Goal: Check status: Check status

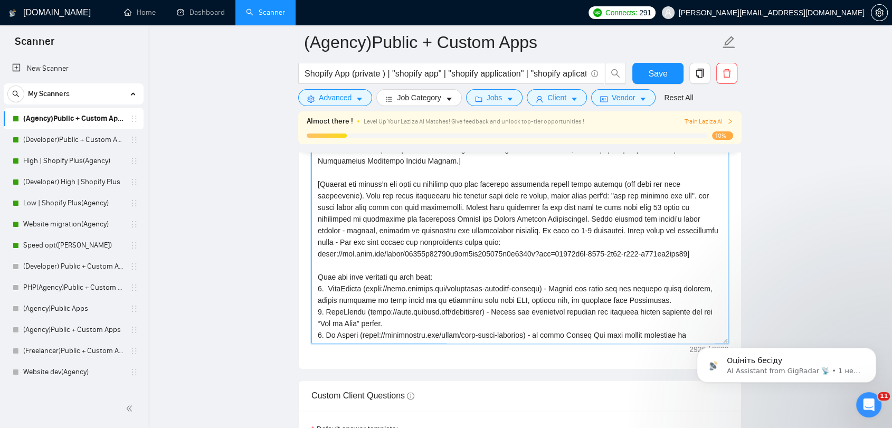
scroll to position [197, 0]
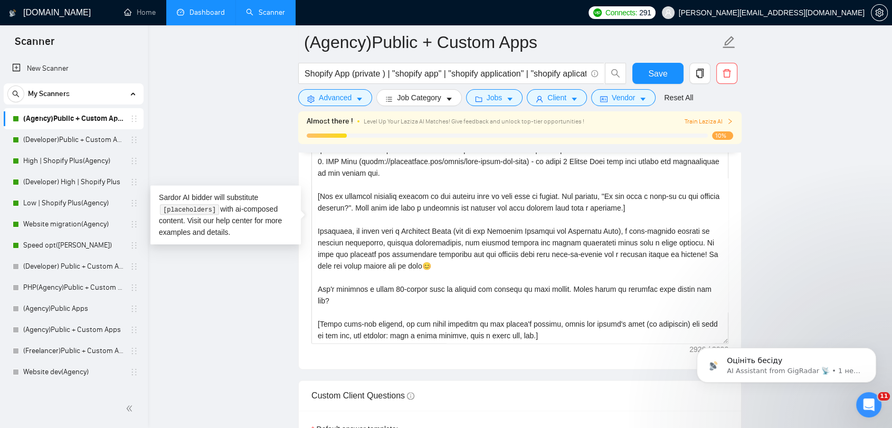
click at [205, 10] on link "Dashboard" at bounding box center [201, 12] width 48 height 9
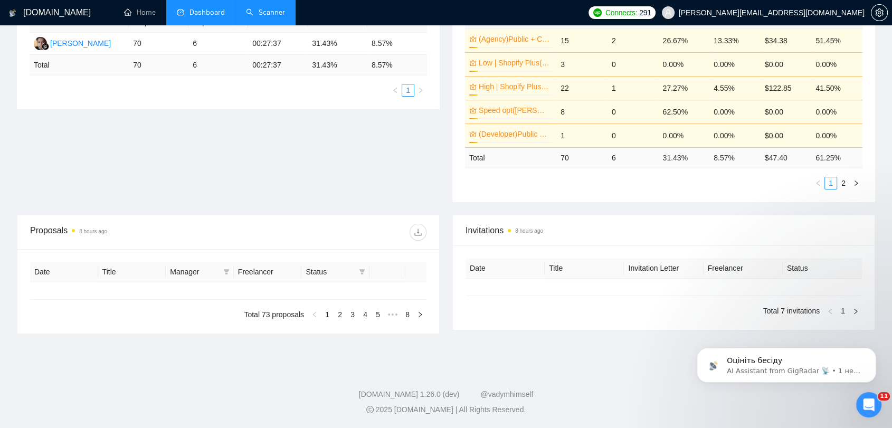
type input "[DATE]"
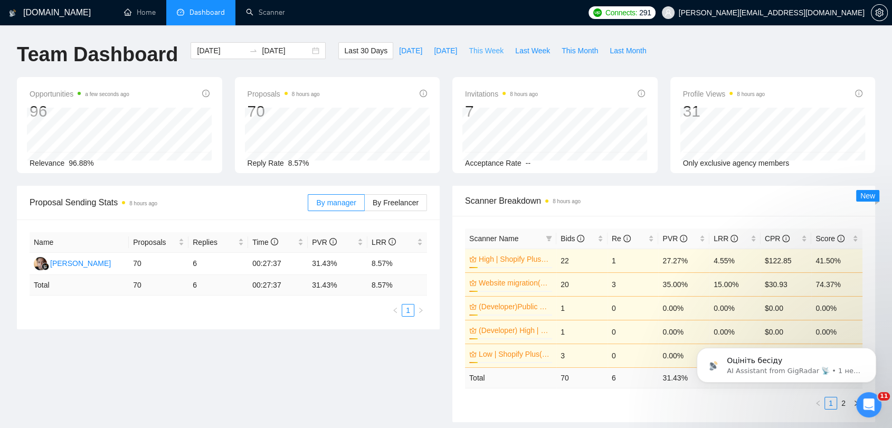
click at [486, 55] on span "This Week" at bounding box center [486, 51] width 35 height 12
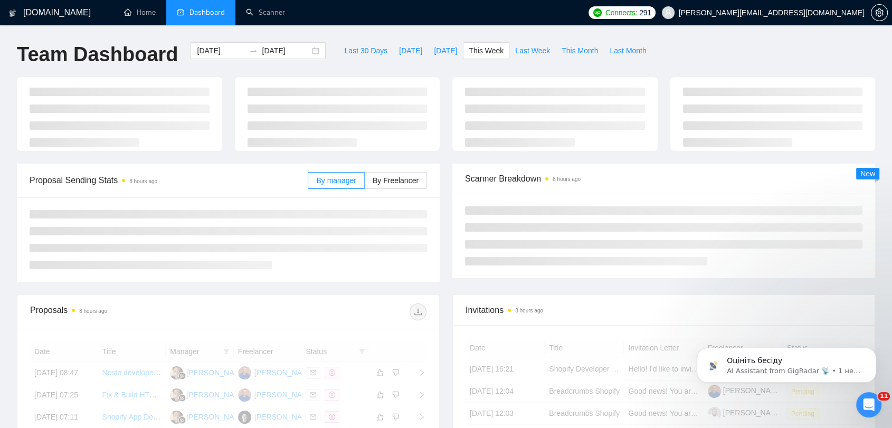
type input "[DATE]"
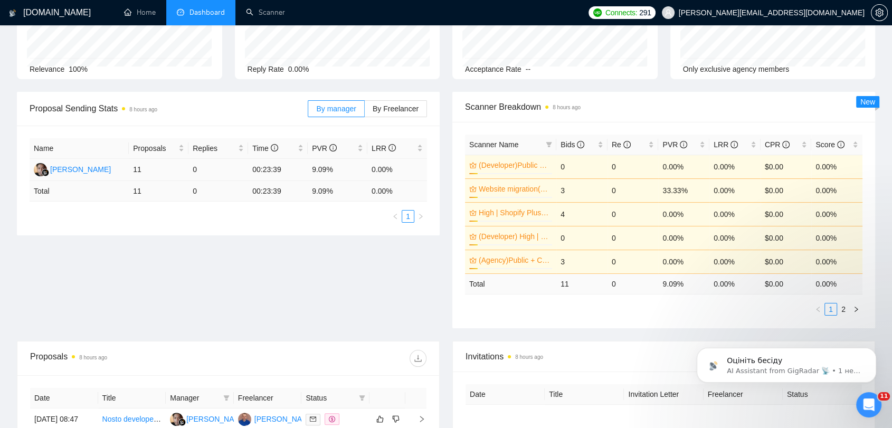
scroll to position [117, 0]
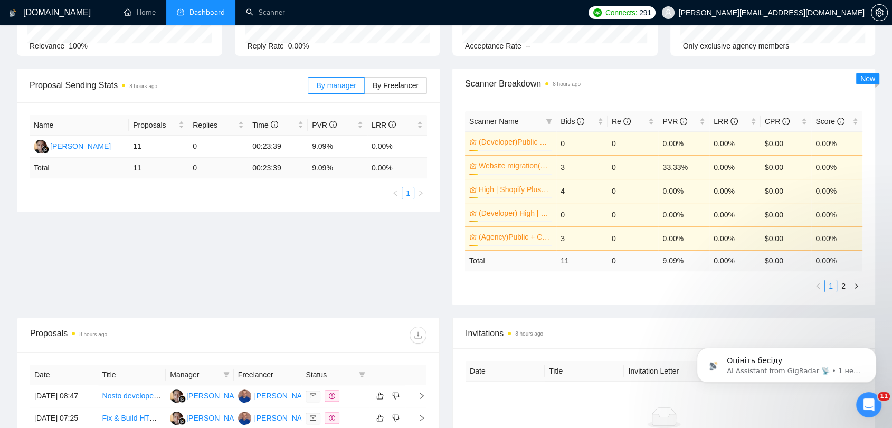
click at [389, 94] on div "By manager By Freelancer" at bounding box center [367, 86] width 119 height 34
click at [388, 83] on span "By Freelancer" at bounding box center [396, 85] width 46 height 8
click at [398, 91] on label "By Freelancer" at bounding box center [396, 85] width 62 height 17
click at [365, 88] on input "By Freelancer" at bounding box center [365, 88] width 0 height 0
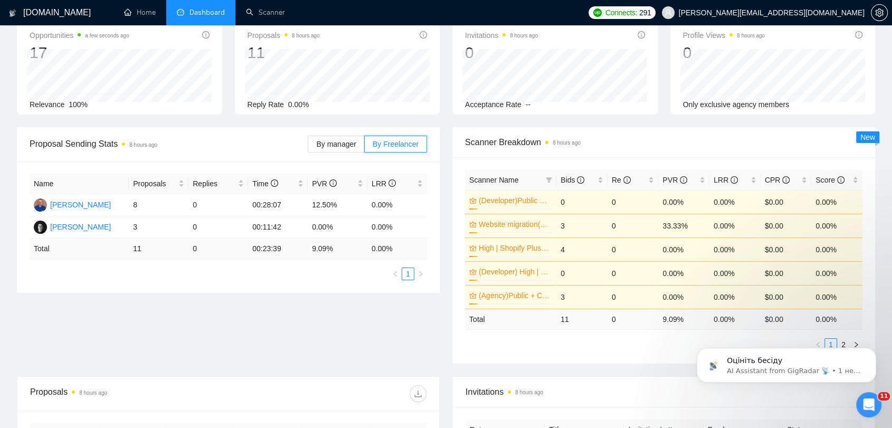
scroll to position [0, 0]
